Goal: Find contact information: Find contact information

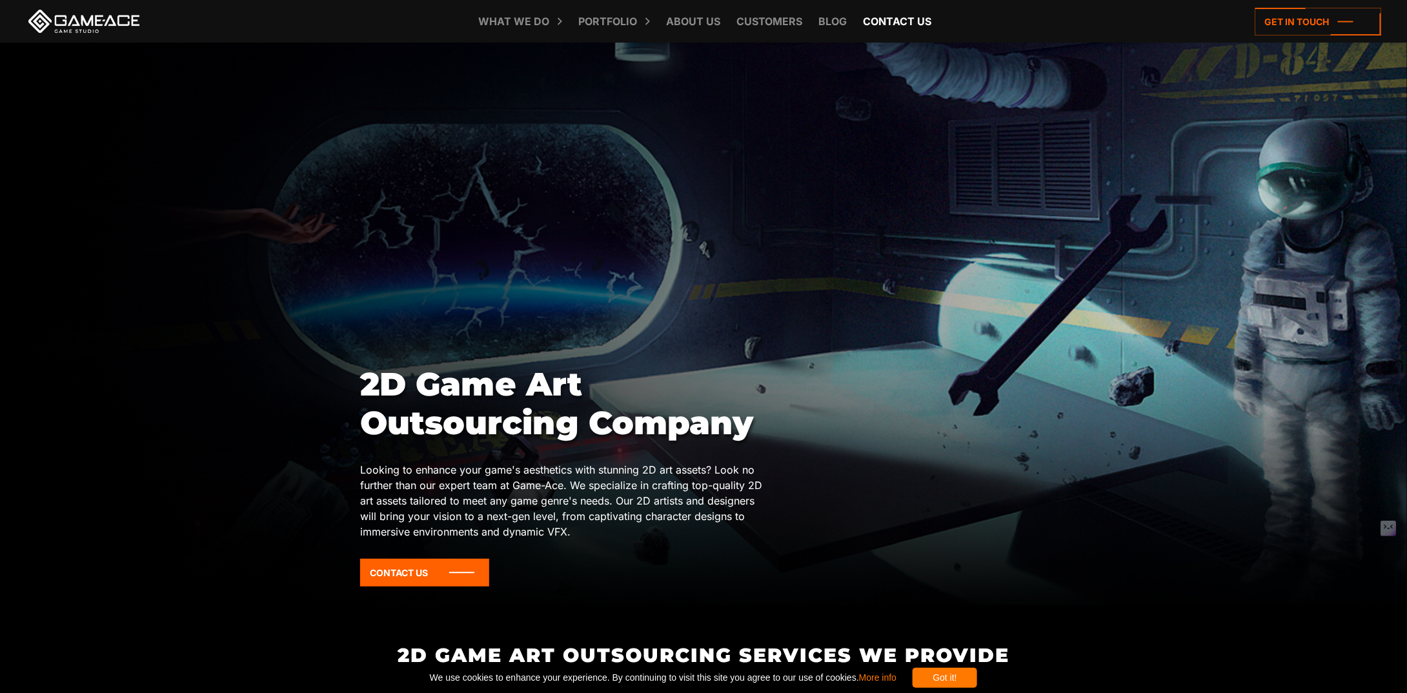
click at [907, 21] on link "Contact us" at bounding box center [897, 21] width 81 height 43
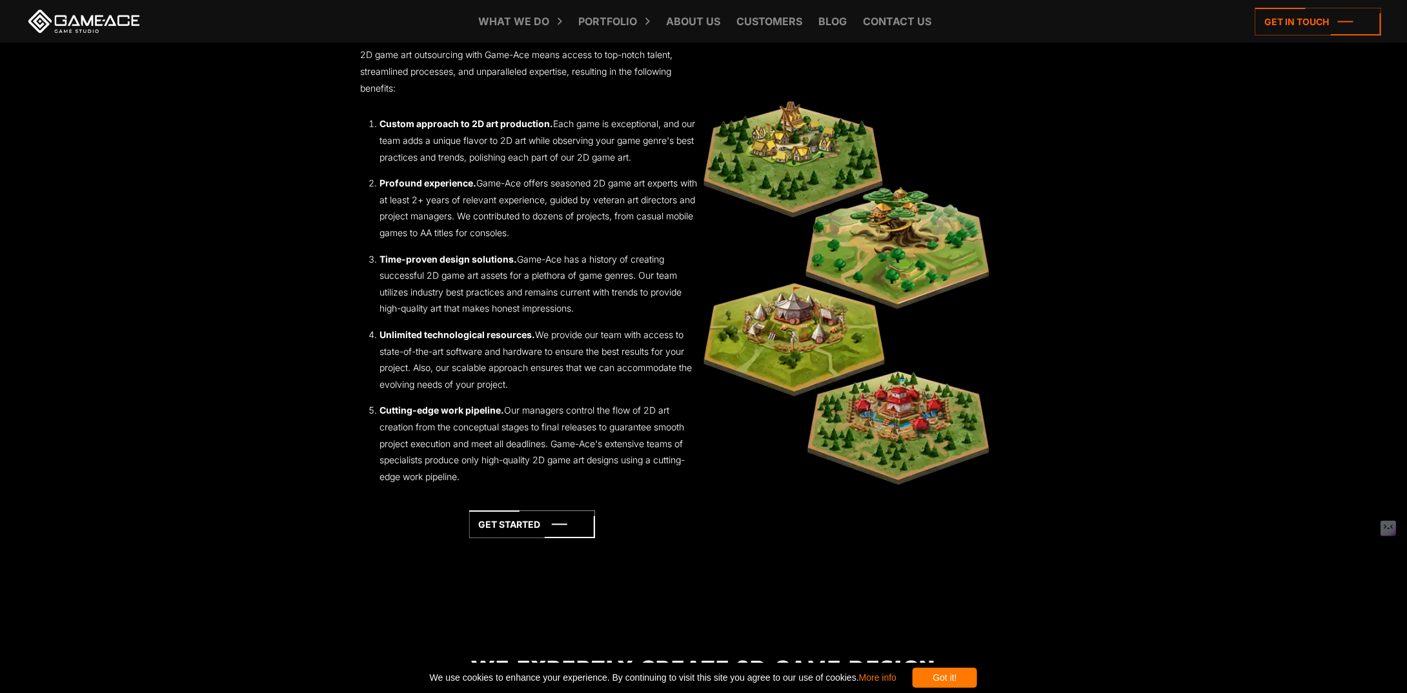
scroll to position [1742, 0]
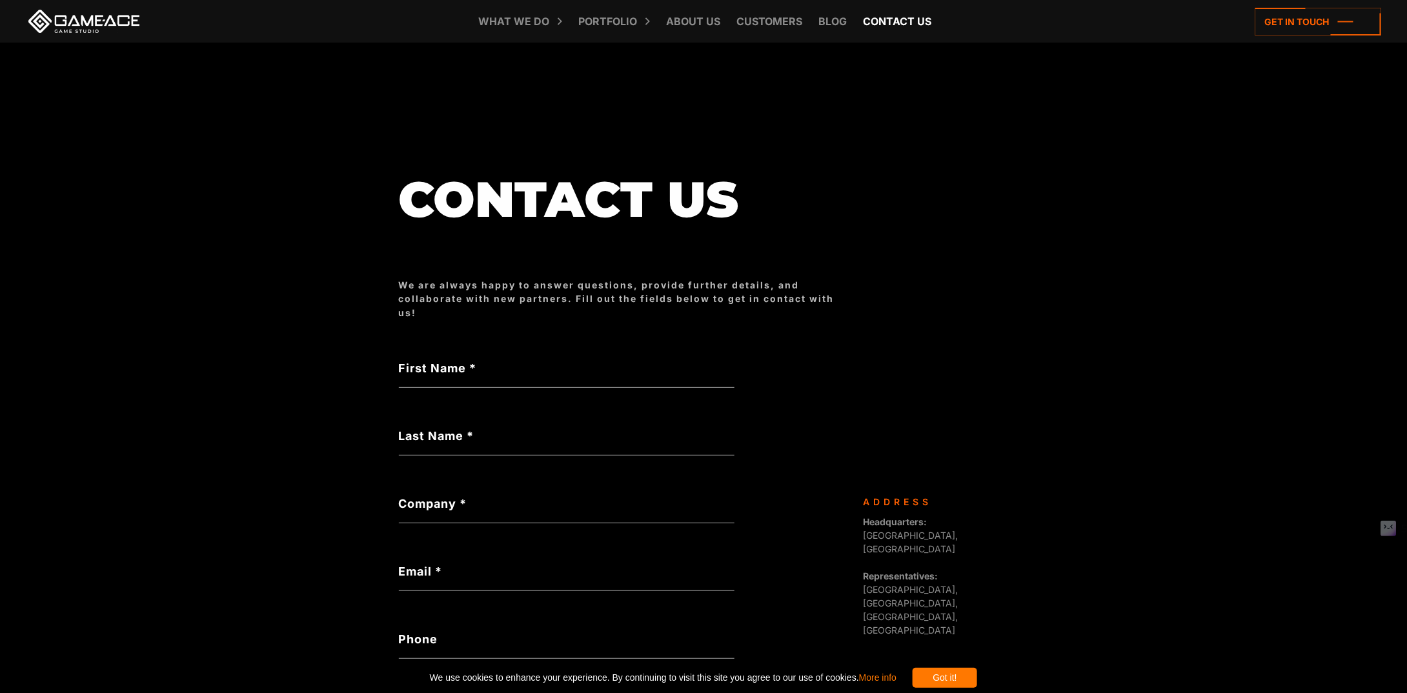
click at [893, 25] on link "Contact us" at bounding box center [897, 21] width 81 height 43
click at [711, 24] on link "About Us" at bounding box center [693, 21] width 67 height 43
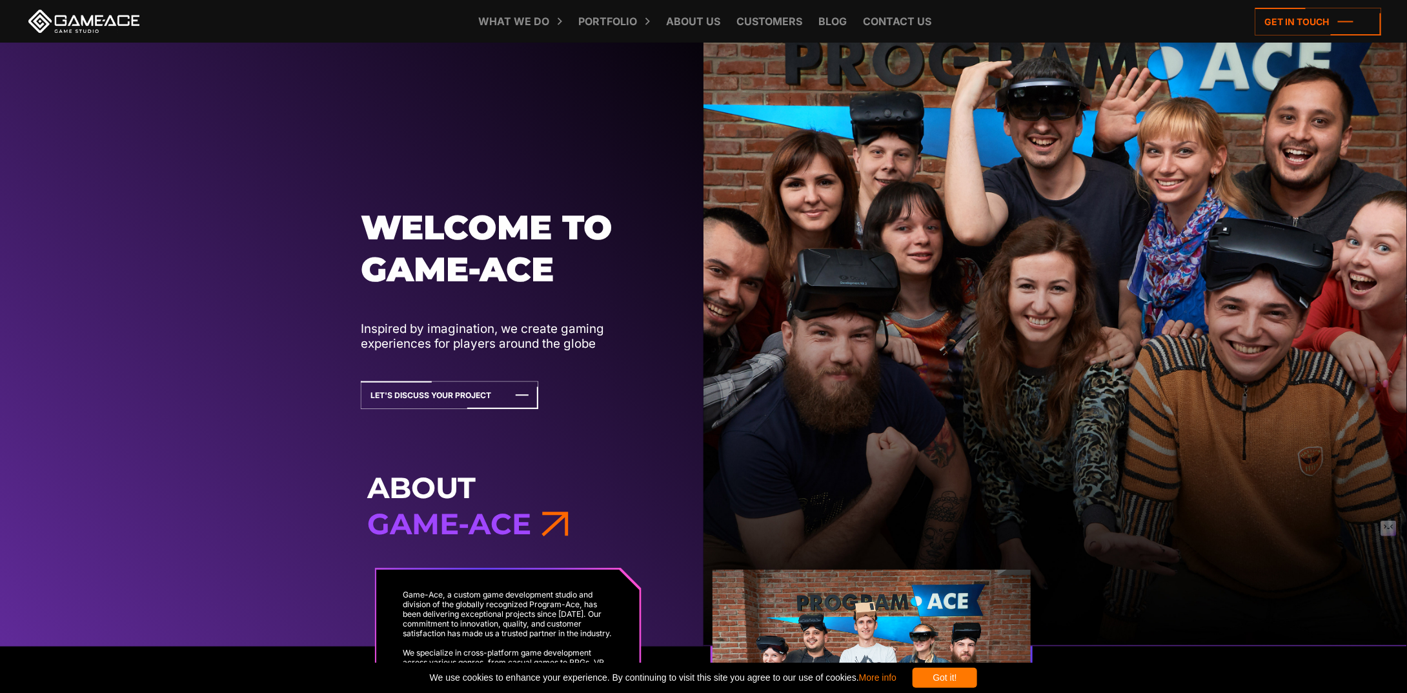
scroll to position [65, 0]
